Goal: Information Seeking & Learning: Find specific fact

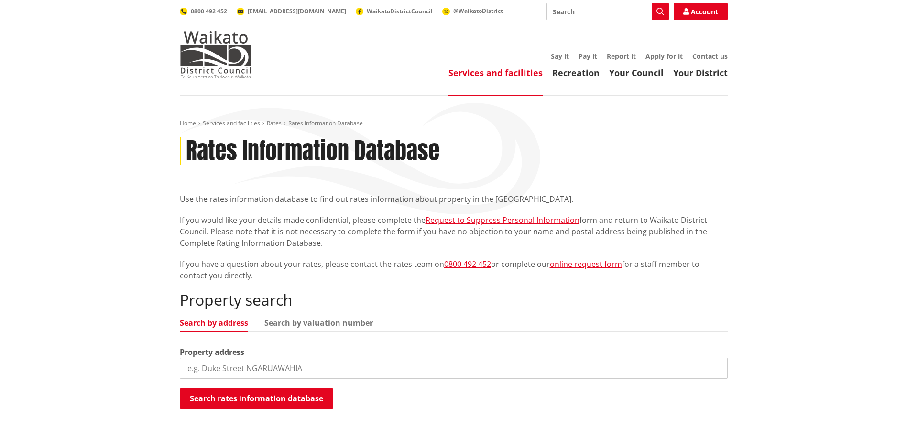
click at [227, 367] on input "search" at bounding box center [454, 368] width 548 height 21
type input "[STREET_ADDRESS]"
click at [239, 398] on button "Search rates information database" at bounding box center [257, 398] width 154 height 20
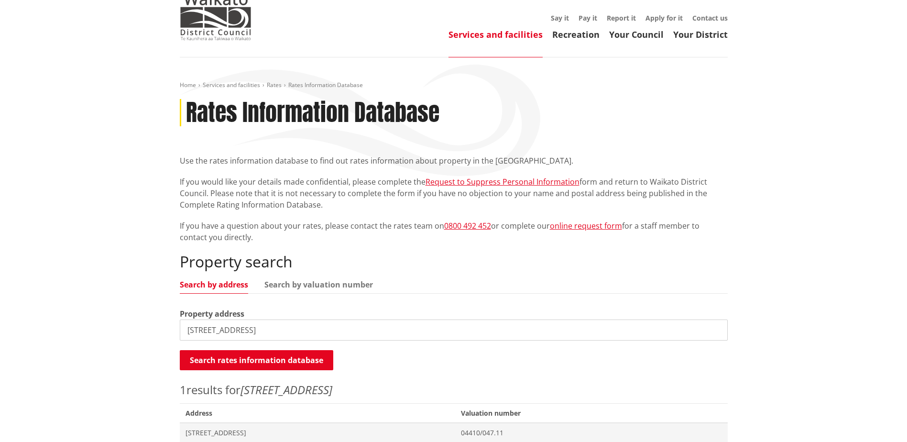
scroll to position [96, 0]
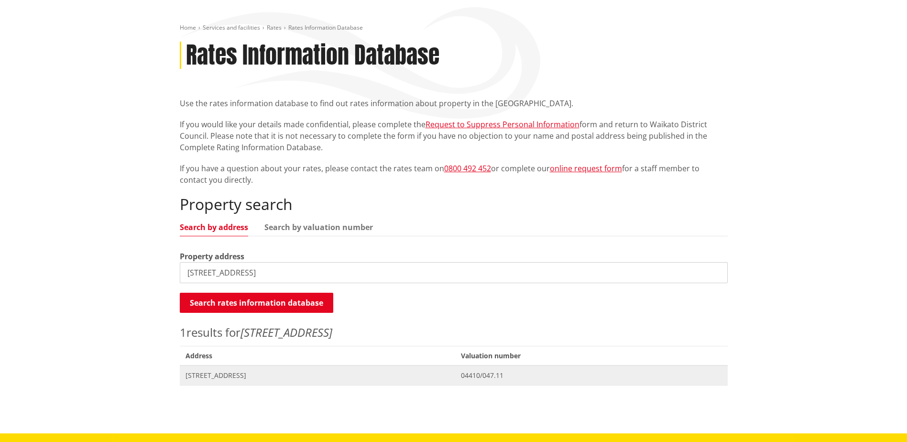
click at [262, 375] on span "[STREET_ADDRESS]" at bounding box center [318, 376] width 265 height 10
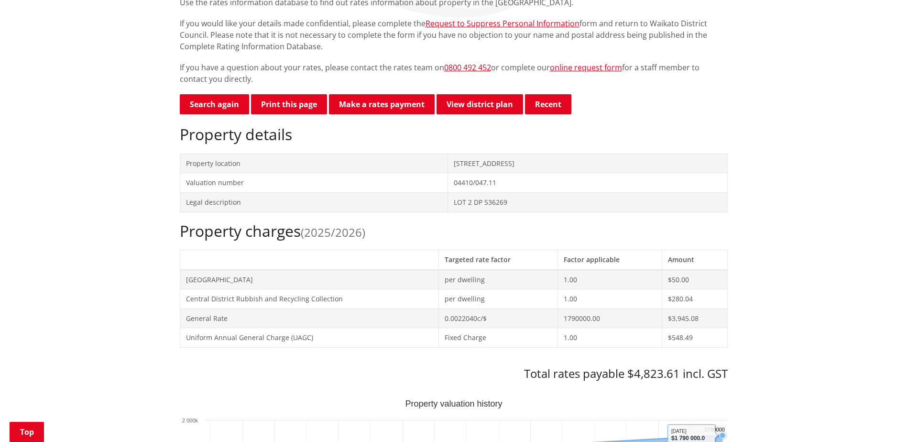
scroll to position [191, 0]
